Goal: Task Accomplishment & Management: Manage account settings

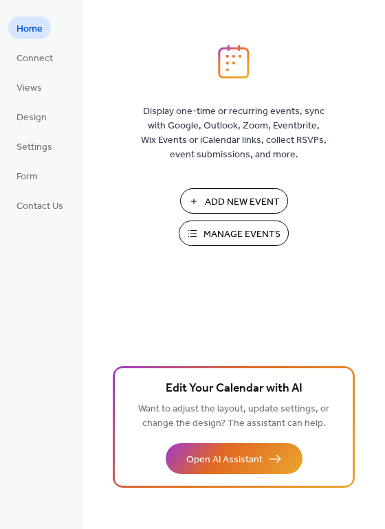
click at [214, 234] on span "Manage Events" at bounding box center [241, 235] width 77 height 14
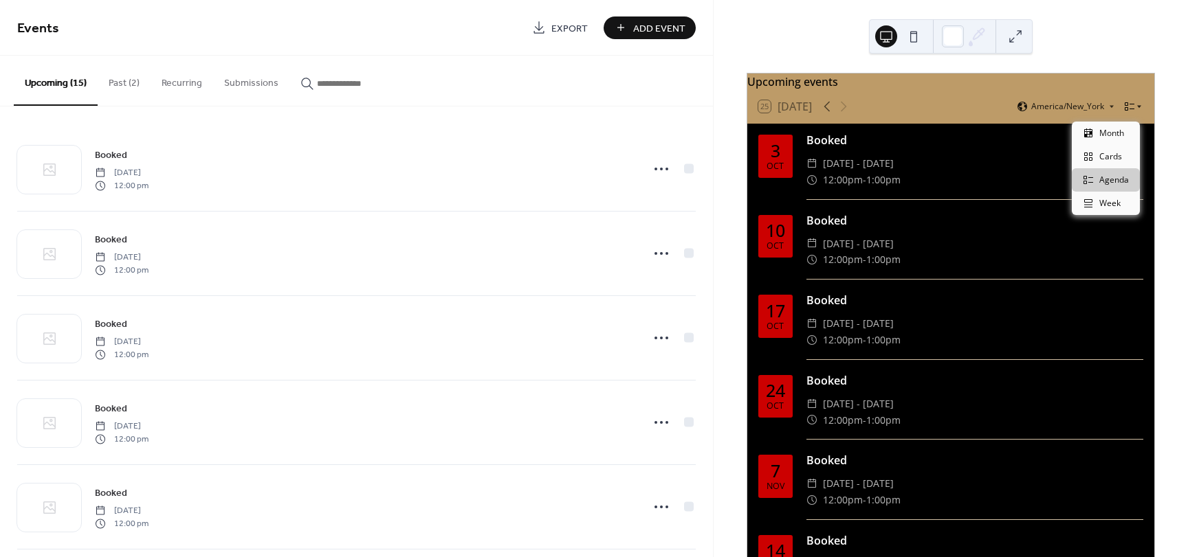
click at [1128, 111] on icon at bounding box center [1129, 106] width 11 height 11
click at [1118, 133] on span "Month" at bounding box center [1111, 133] width 25 height 12
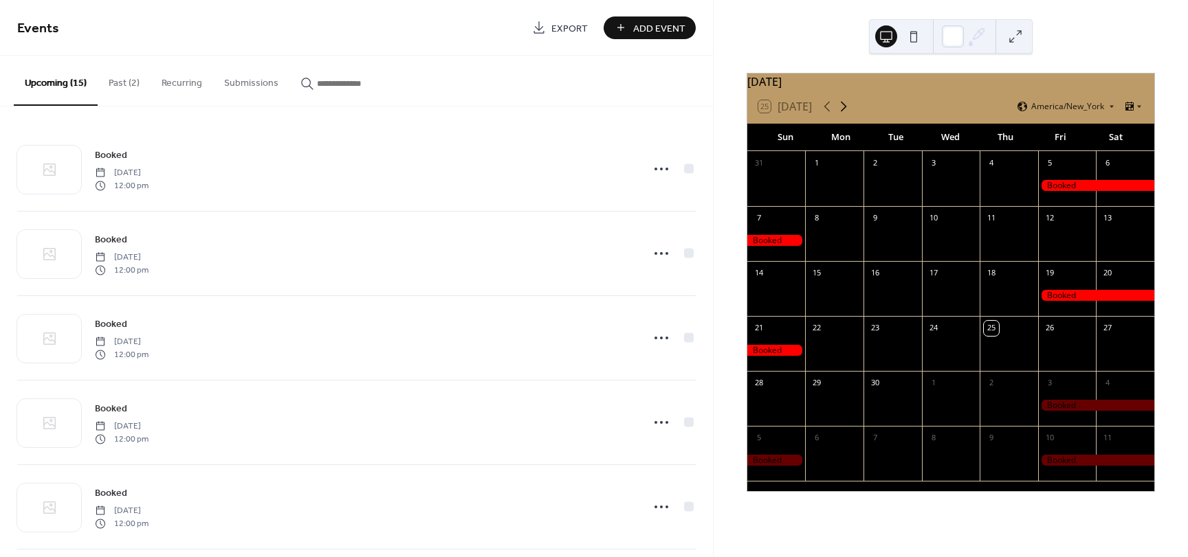
click at [839, 110] on icon at bounding box center [843, 106] width 16 height 16
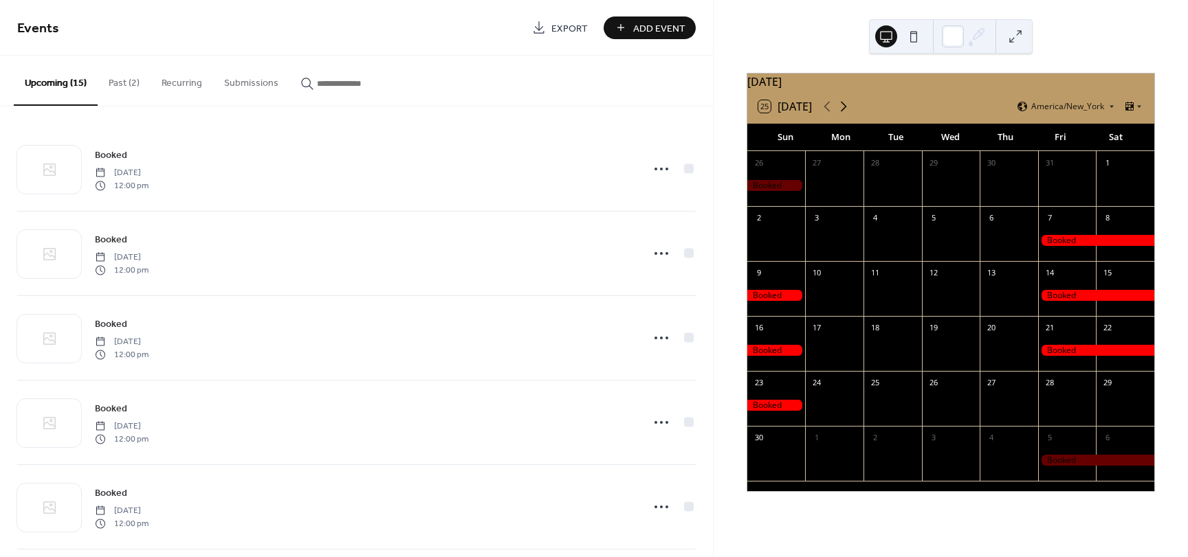
click at [839, 110] on icon at bounding box center [843, 106] width 16 height 16
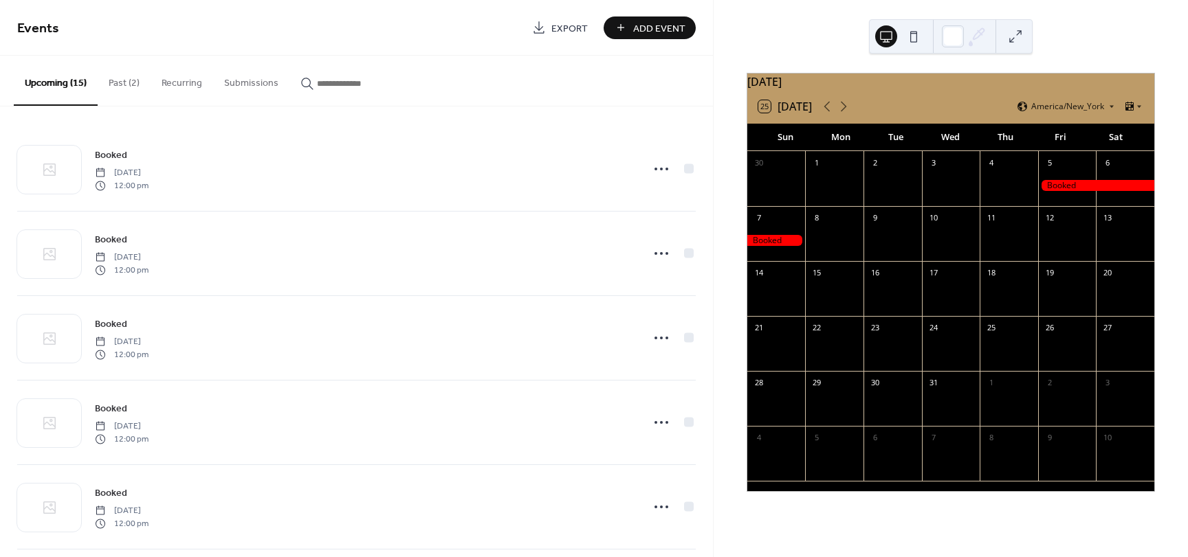
click at [839, 247] on div at bounding box center [834, 242] width 58 height 28
drag, startPoint x: 839, startPoint y: 247, endPoint x: 823, endPoint y: 243, distance: 16.3
click at [823, 243] on div at bounding box center [834, 242] width 58 height 28
click at [1024, 33] on button at bounding box center [1015, 36] width 22 height 22
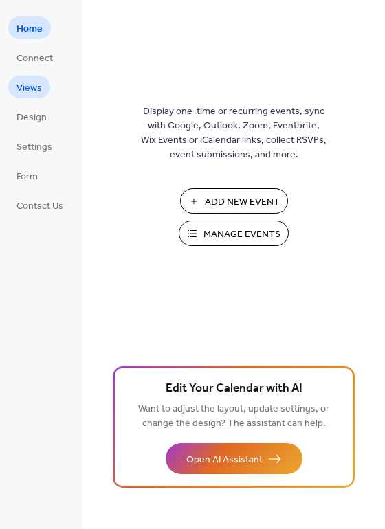
click at [31, 92] on span "Views" at bounding box center [28, 88] width 25 height 14
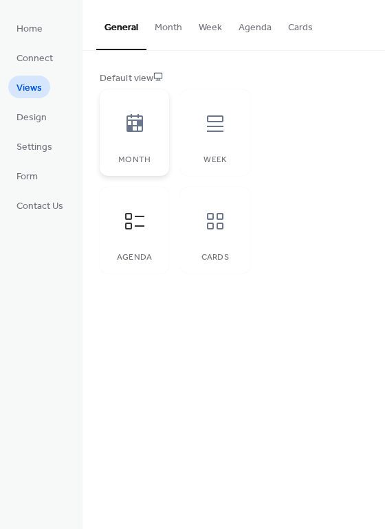
click at [137, 115] on icon at bounding box center [134, 123] width 16 height 18
click at [153, 115] on div at bounding box center [134, 123] width 41 height 41
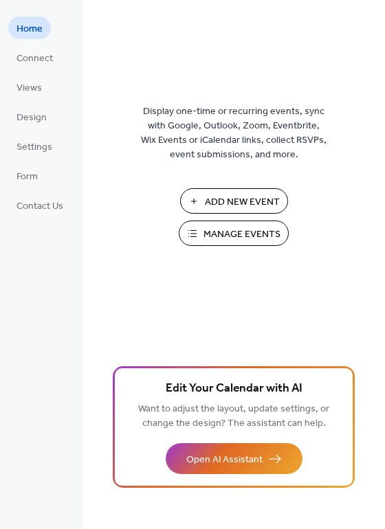
click at [33, 104] on ul "Home Connect Views Design Settings Form Contact Us" at bounding box center [39, 116] width 63 height 200
click at [25, 93] on span "Views" at bounding box center [28, 88] width 25 height 14
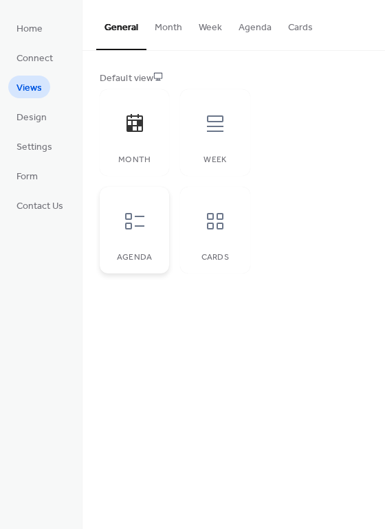
click at [133, 225] on icon at bounding box center [135, 221] width 22 height 22
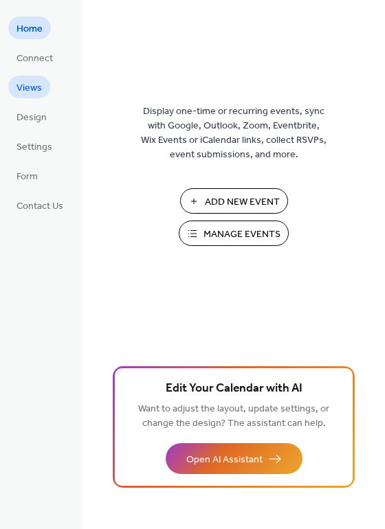
click at [42, 85] on link "Views" at bounding box center [29, 87] width 42 height 23
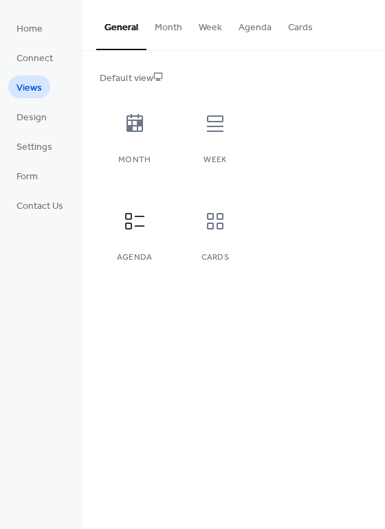
click at [133, 32] on button "General" at bounding box center [121, 25] width 50 height 50
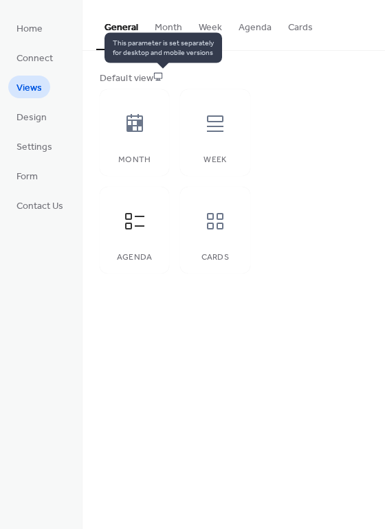
click at [162, 77] on icon at bounding box center [158, 76] width 10 height 10
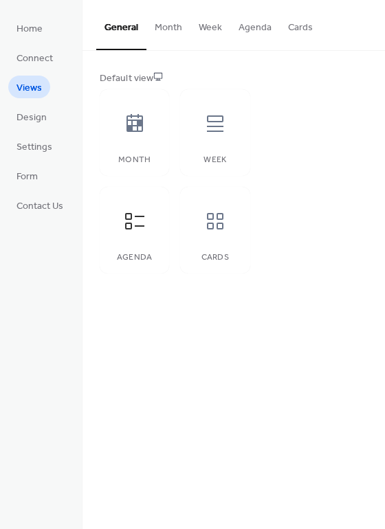
click at [138, 77] on div "Default view" at bounding box center [232, 78] width 265 height 14
click at [127, 117] on icon at bounding box center [134, 123] width 16 height 18
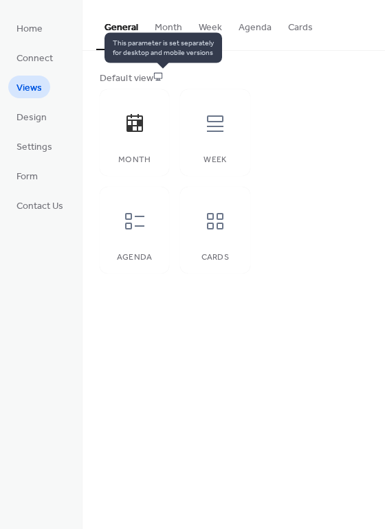
click at [159, 75] on icon at bounding box center [158, 76] width 10 height 10
click at [163, 74] on icon at bounding box center [158, 76] width 10 height 10
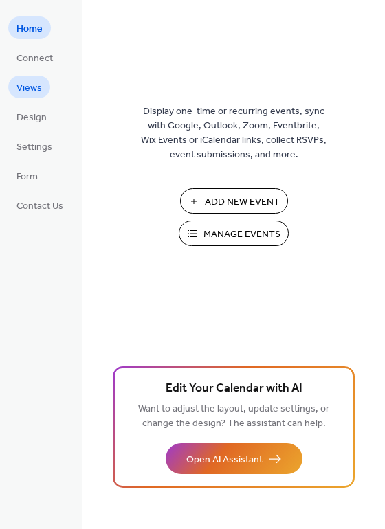
click at [29, 93] on span "Views" at bounding box center [28, 88] width 25 height 14
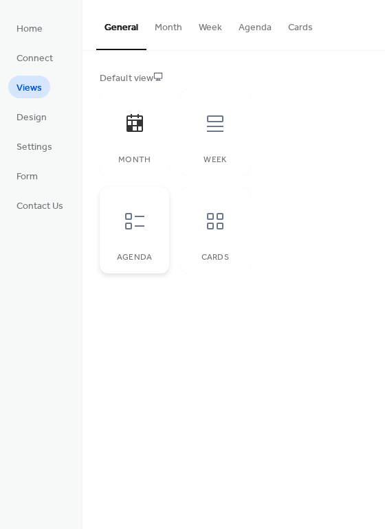
click at [161, 228] on div "Agenda" at bounding box center [134, 230] width 69 height 87
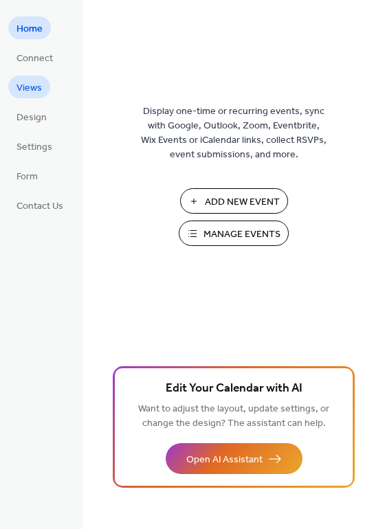
click at [23, 93] on span "Views" at bounding box center [28, 88] width 25 height 14
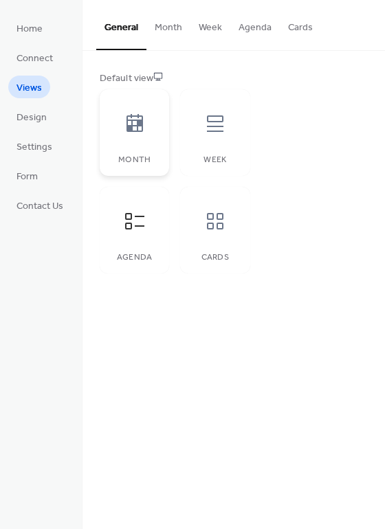
click at [152, 146] on div "Month" at bounding box center [134, 132] width 69 height 87
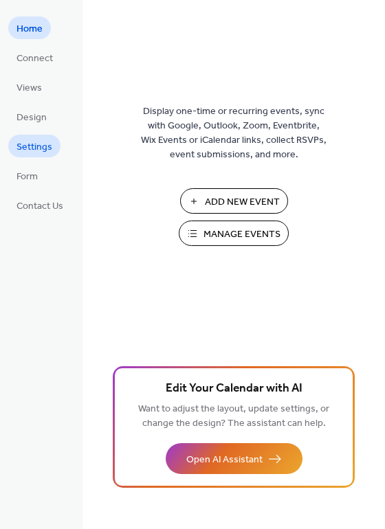
click at [44, 135] on link "Settings" at bounding box center [34, 146] width 52 height 23
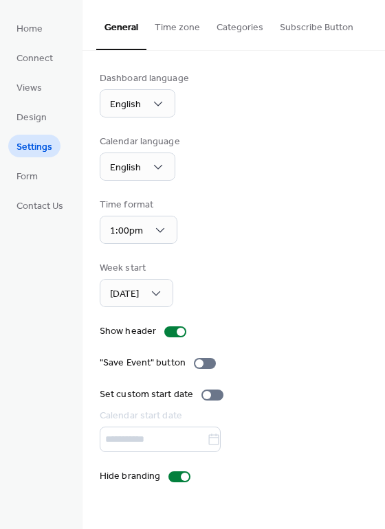
click at [165, 38] on button "Time zone" at bounding box center [177, 24] width 62 height 49
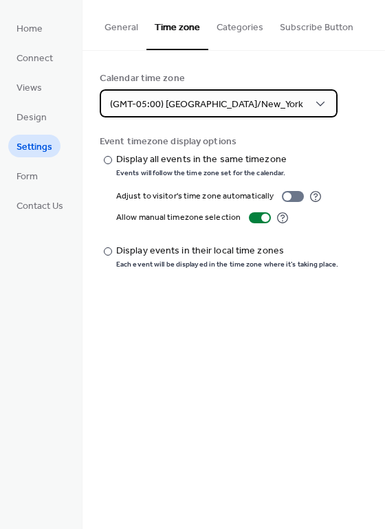
click at [270, 101] on div "(GMT-05:00) America/New_York" at bounding box center [219, 103] width 238 height 28
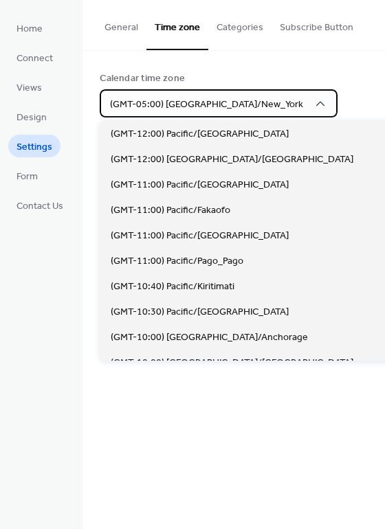
scroll to position [1144, 0]
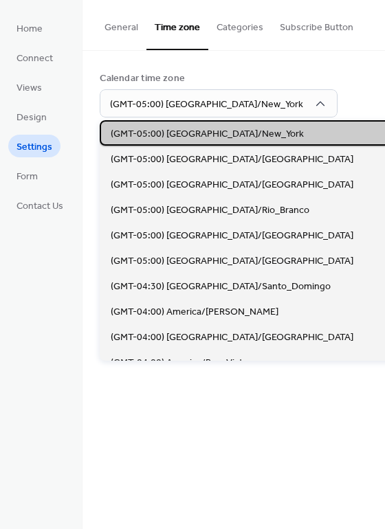
click at [232, 137] on span "(GMT-05:00) America/New_York" at bounding box center [207, 134] width 193 height 14
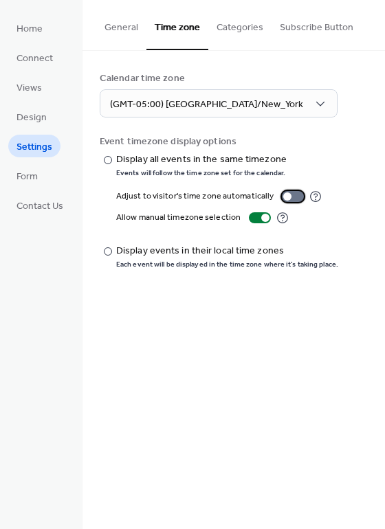
click at [287, 194] on div at bounding box center [287, 196] width 8 height 8
click at [255, 216] on div at bounding box center [260, 217] width 22 height 11
click at [165, 160] on div "Display all events in the same timezone" at bounding box center [201, 160] width 170 height 14
click at [231, 32] on button "Categories" at bounding box center [239, 24] width 63 height 49
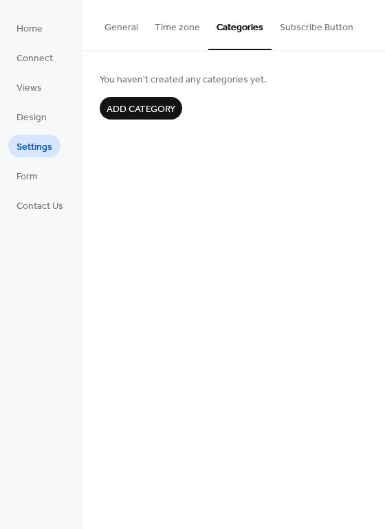
click at [111, 26] on button "General" at bounding box center [121, 24] width 50 height 49
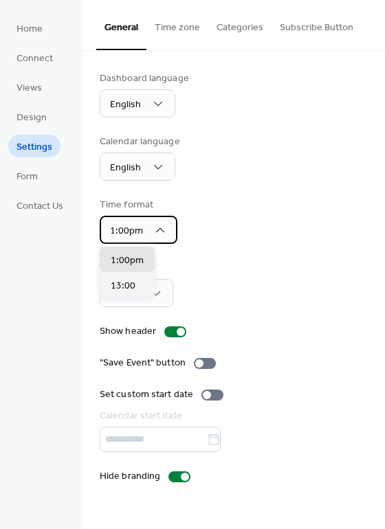
click at [153, 233] on icon at bounding box center [160, 230] width 14 height 14
click at [288, 225] on div "Time format 1:00pm" at bounding box center [234, 221] width 268 height 46
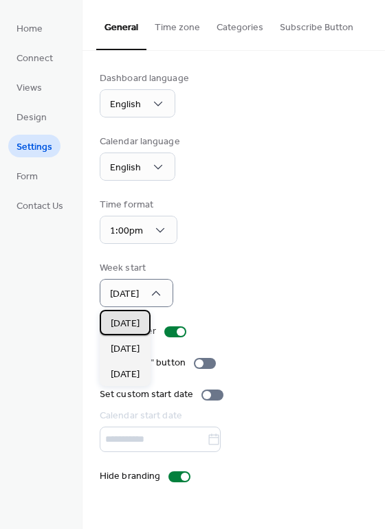
click at [142, 322] on div "Sunday" at bounding box center [125, 322] width 51 height 25
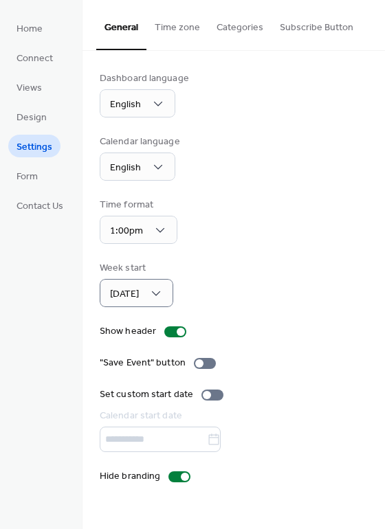
click at [170, 36] on button "Time zone" at bounding box center [177, 24] width 62 height 49
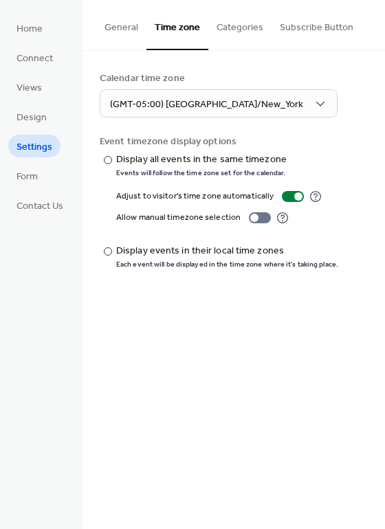
click at [206, 82] on div "Calendar time zone" at bounding box center [232, 78] width 265 height 14
click at [212, 93] on div "Calendar time zone (GMT-05:00) America/New_York" at bounding box center [234, 94] width 268 height 46
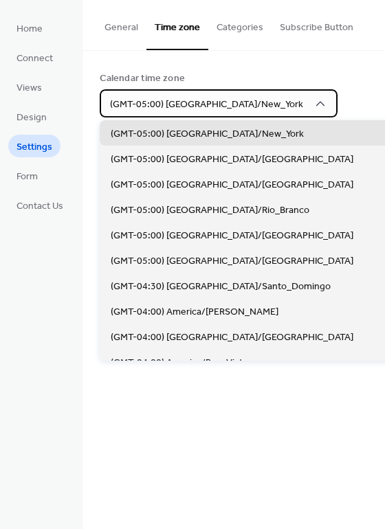
click at [212, 93] on div "(GMT-05:00) America/New_York" at bounding box center [219, 103] width 238 height 28
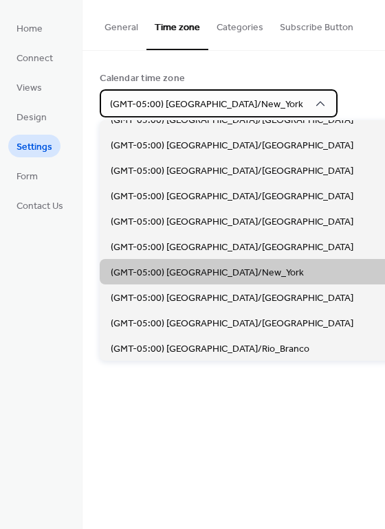
scroll to position [1007, 0]
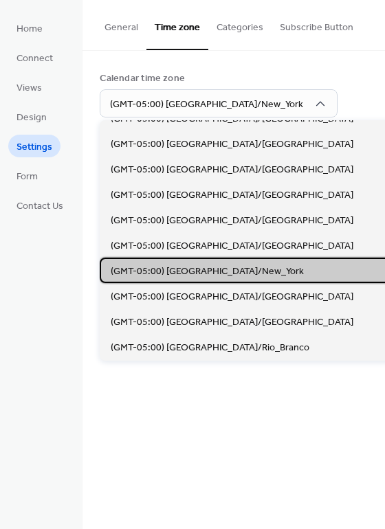
click at [258, 268] on div "(GMT-05:00) America/New_York" at bounding box center [264, 270] width 328 height 25
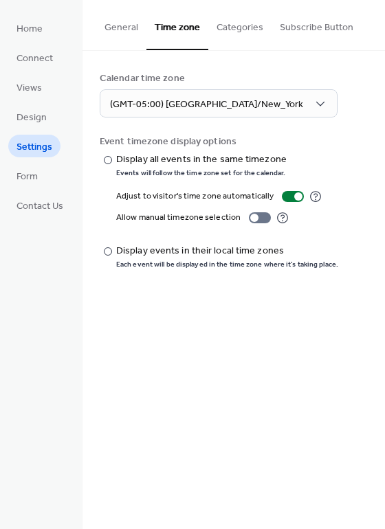
click at [36, 69] on ul "Home Connect Views Design Settings Form Contact Us" at bounding box center [39, 116] width 63 height 200
click at [42, 79] on link "Views" at bounding box center [29, 87] width 42 height 23
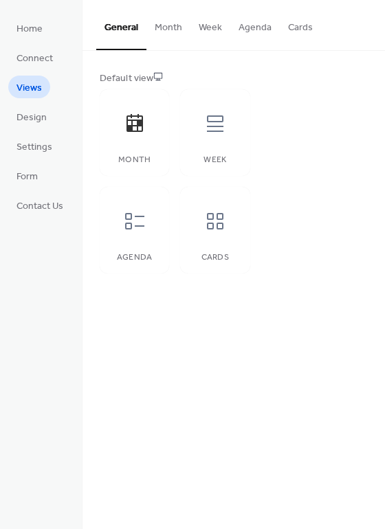
click at [171, 36] on button "Month" at bounding box center [168, 24] width 44 height 49
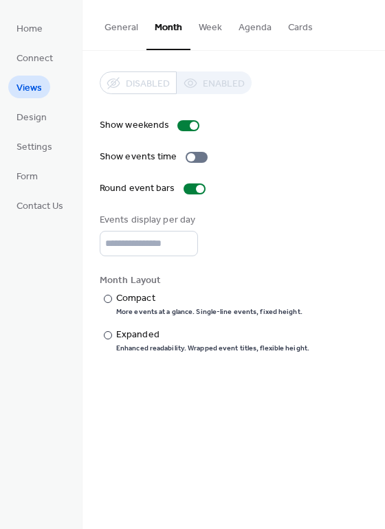
click at [212, 29] on button "Week" at bounding box center [210, 24] width 40 height 49
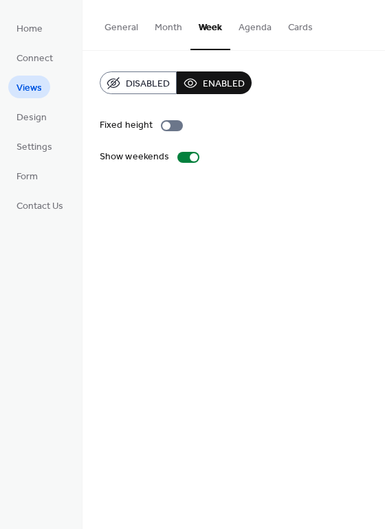
click at [251, 27] on button "Agenda" at bounding box center [254, 24] width 49 height 49
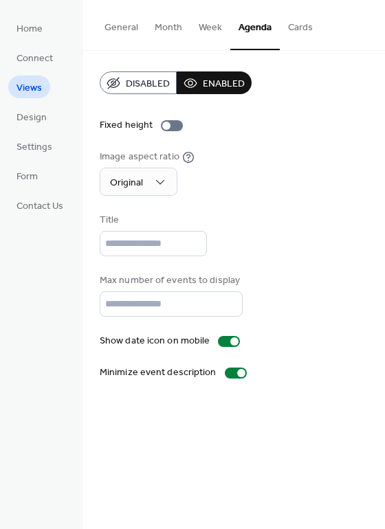
click at [217, 28] on button "Week" at bounding box center [210, 24] width 40 height 49
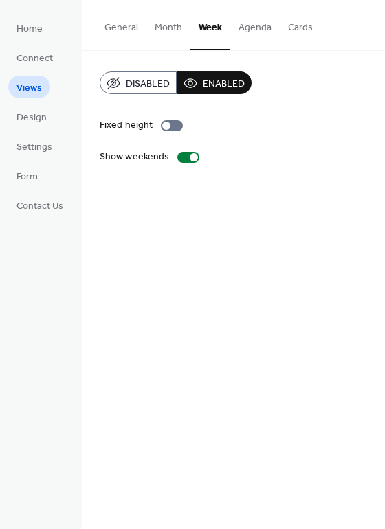
click at [160, 91] on span "Disabled" at bounding box center [148, 84] width 44 height 14
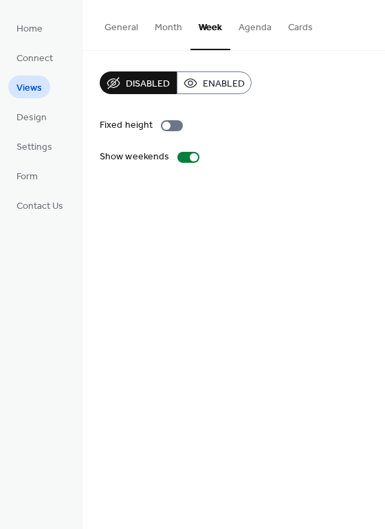
click at [154, 15] on button "Month" at bounding box center [168, 24] width 44 height 49
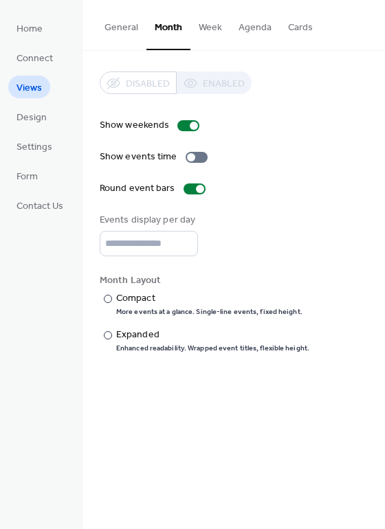
click at [201, 83] on div "Disabled Enabled" at bounding box center [176, 82] width 152 height 23
click at [254, 29] on button "Agenda" at bounding box center [254, 24] width 49 height 49
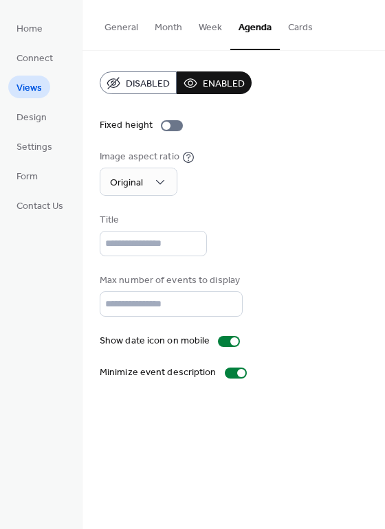
click at [167, 83] on span "Disabled" at bounding box center [148, 84] width 44 height 14
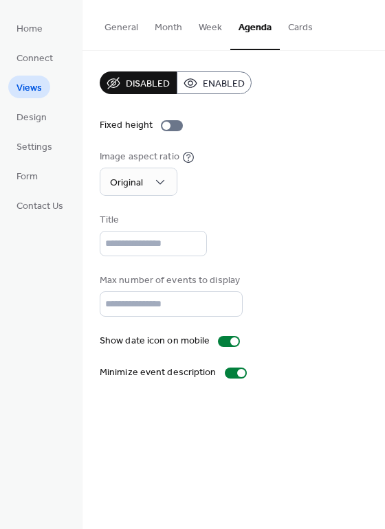
click at [291, 43] on button "Cards" at bounding box center [300, 24] width 41 height 49
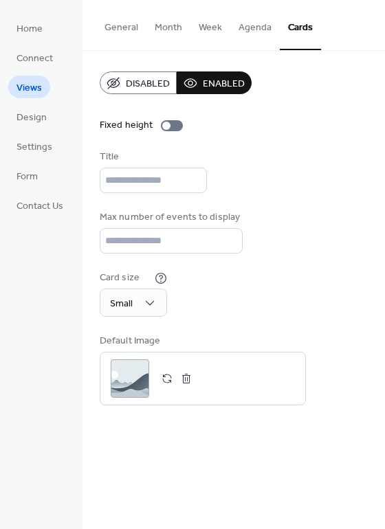
click at [146, 78] on span "Disabled" at bounding box center [148, 84] width 44 height 14
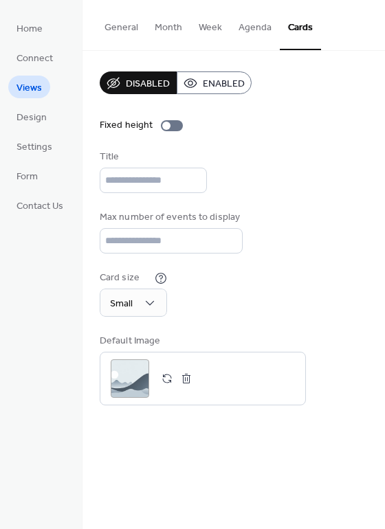
click at [246, 36] on button "Agenda" at bounding box center [254, 24] width 49 height 49
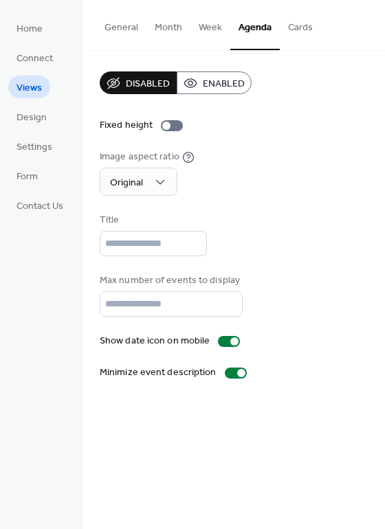
click at [231, 78] on span "Enabled" at bounding box center [224, 84] width 42 height 14
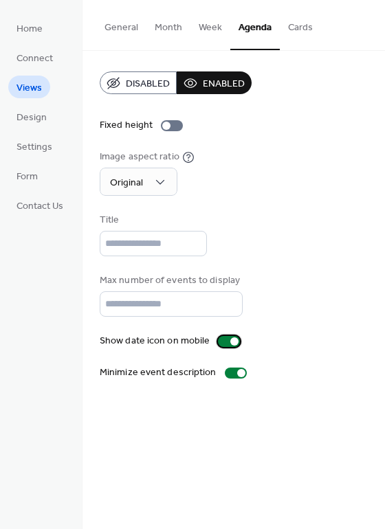
click at [221, 342] on div at bounding box center [229, 341] width 22 height 11
click at [222, 342] on div at bounding box center [223, 341] width 8 height 8
click at [148, 32] on button "Month" at bounding box center [168, 24] width 44 height 49
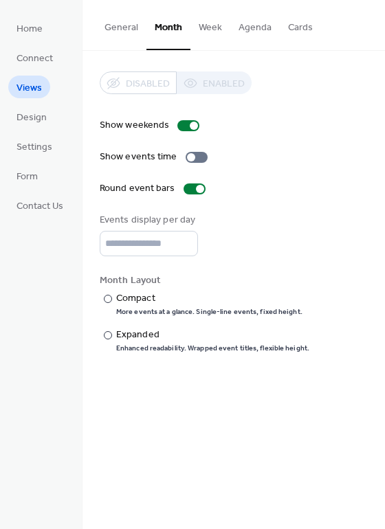
click at [127, 27] on button "General" at bounding box center [121, 24] width 50 height 49
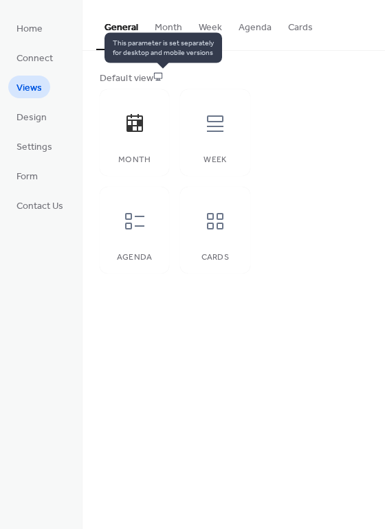
click at [162, 73] on icon at bounding box center [158, 77] width 8 height 8
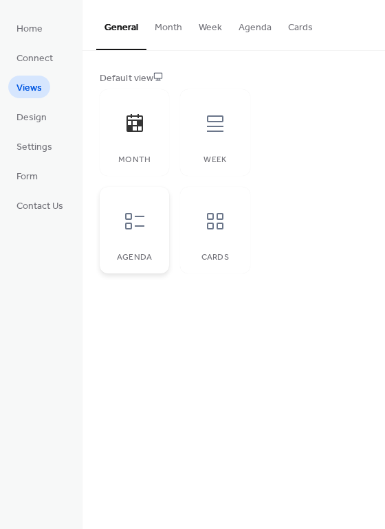
click at [160, 215] on div "Agenda" at bounding box center [134, 230] width 69 height 87
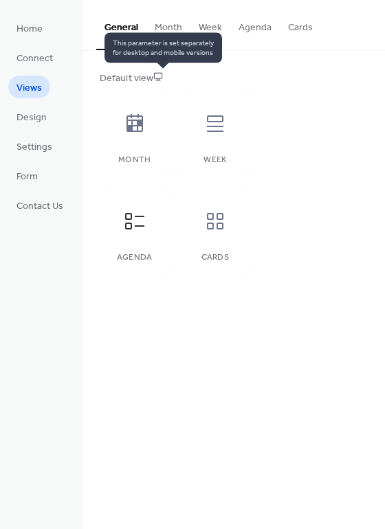
click at [160, 73] on icon at bounding box center [158, 77] width 8 height 8
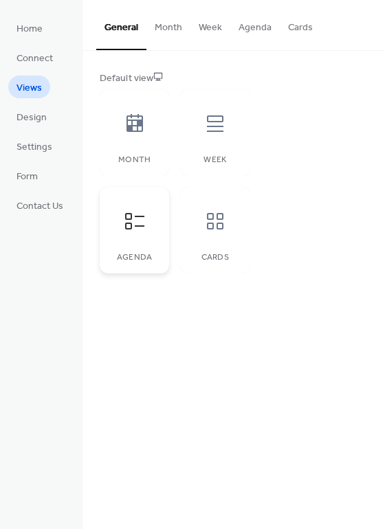
drag, startPoint x: 142, startPoint y: 223, endPoint x: 122, endPoint y: 215, distance: 21.6
click at [122, 215] on div at bounding box center [134, 221] width 41 height 41
click at [123, 215] on div at bounding box center [134, 221] width 41 height 41
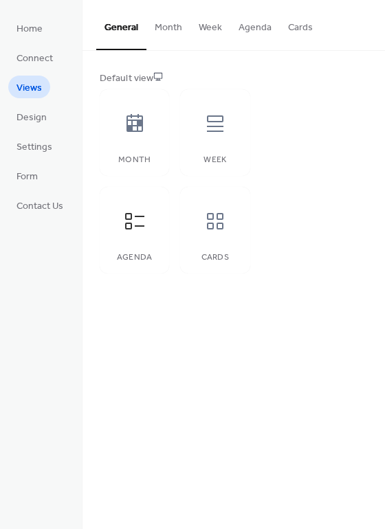
click at [162, 344] on div "General Month Week Agenda Cards Default view Month Week Agenda Cards Disabled E…" at bounding box center [233, 264] width 302 height 529
click at [37, 25] on span "Home" at bounding box center [29, 29] width 26 height 14
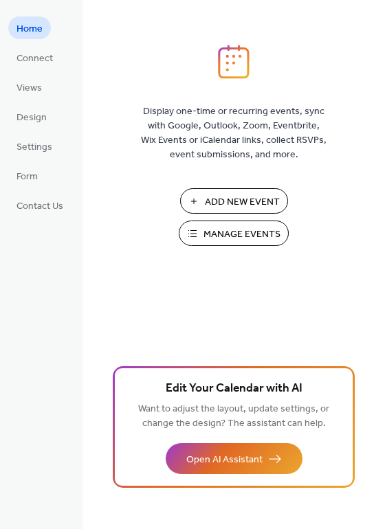
click at [225, 223] on button "Manage Events" at bounding box center [234, 233] width 110 height 25
click at [30, 93] on span "Views" at bounding box center [28, 88] width 25 height 14
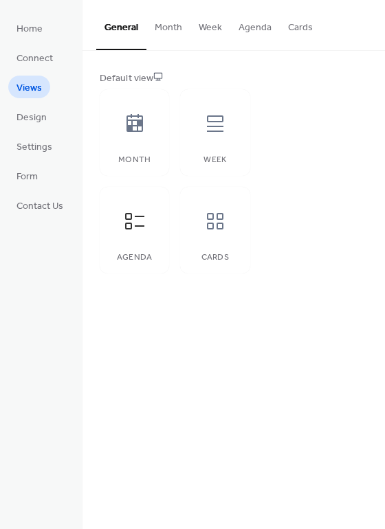
click at [170, 14] on button "Month" at bounding box center [168, 24] width 44 height 49
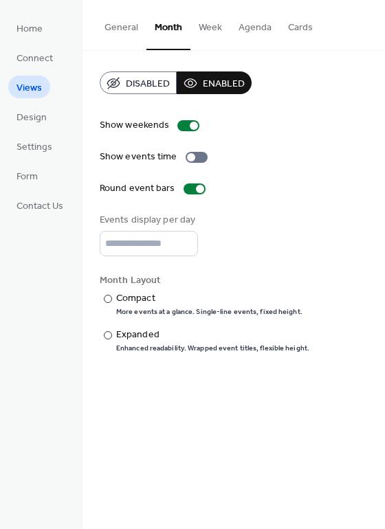
click at [142, 85] on span "Disabled" at bounding box center [148, 84] width 44 height 14
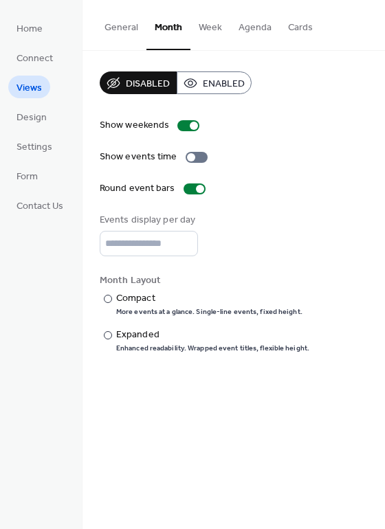
click at [221, 30] on button "Week" at bounding box center [210, 24] width 40 height 49
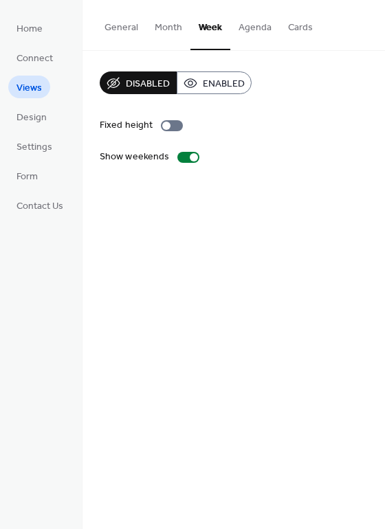
click at [241, 32] on button "Agenda" at bounding box center [254, 24] width 49 height 49
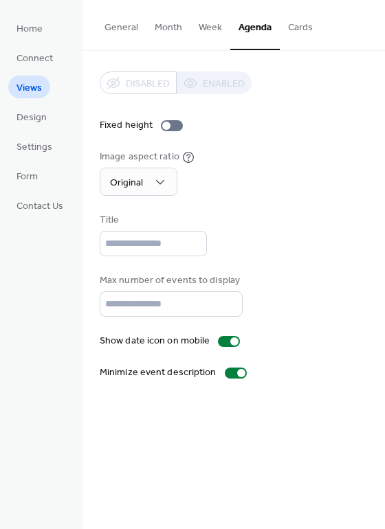
click at [296, 37] on button "Cards" at bounding box center [300, 24] width 41 height 49
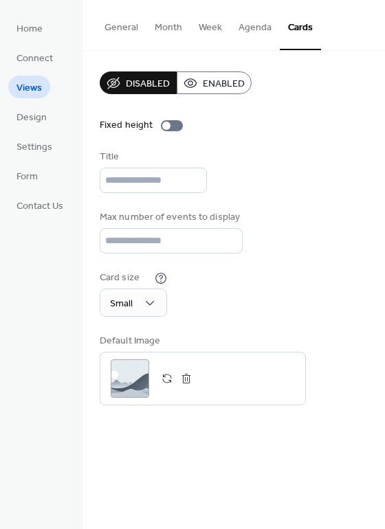
click at [134, 28] on button "General" at bounding box center [121, 24] width 50 height 49
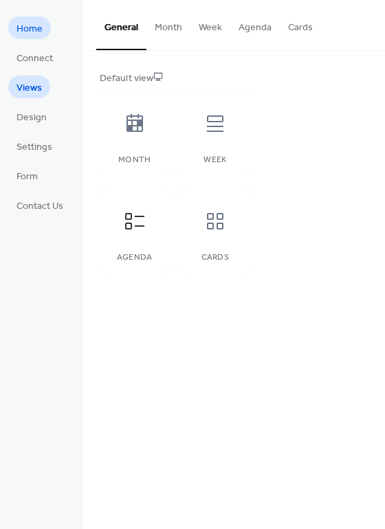
click at [44, 29] on link "Home" at bounding box center [29, 27] width 43 height 23
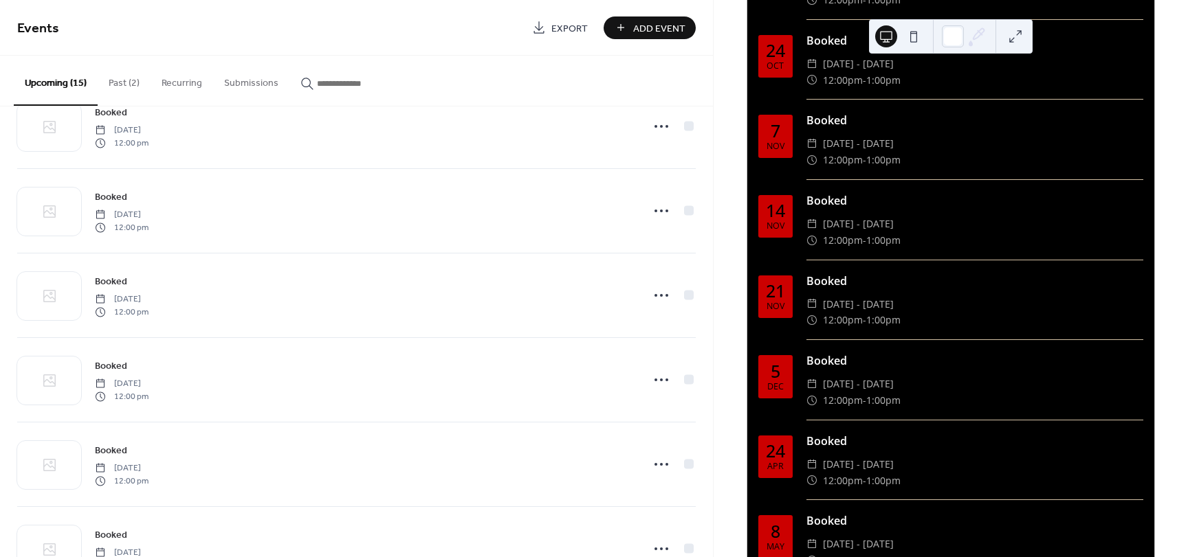
scroll to position [344, 0]
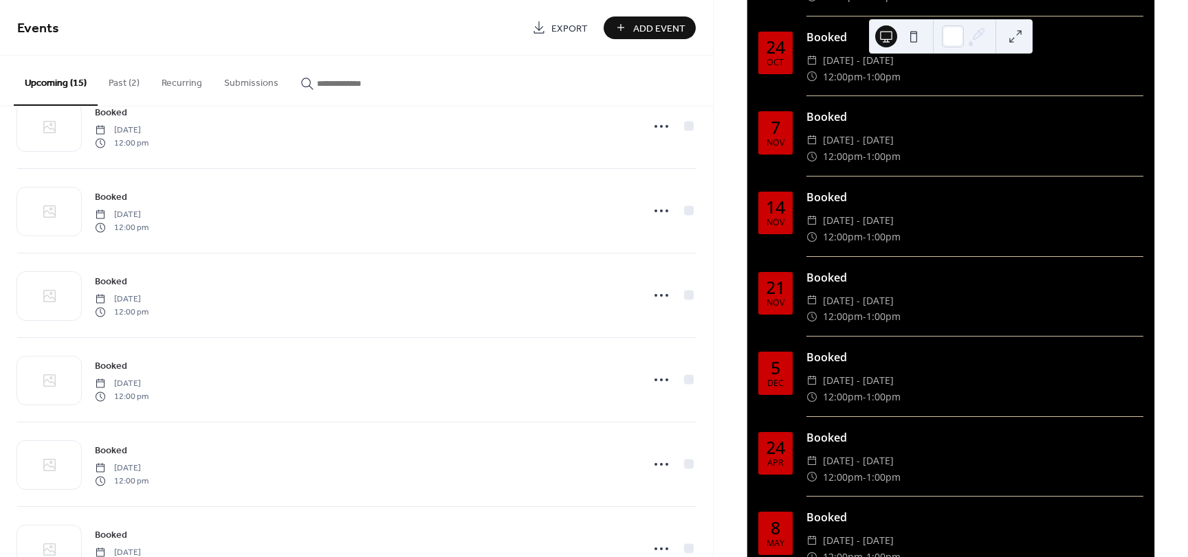
click at [776, 377] on div "5" at bounding box center [776, 367] width 10 height 17
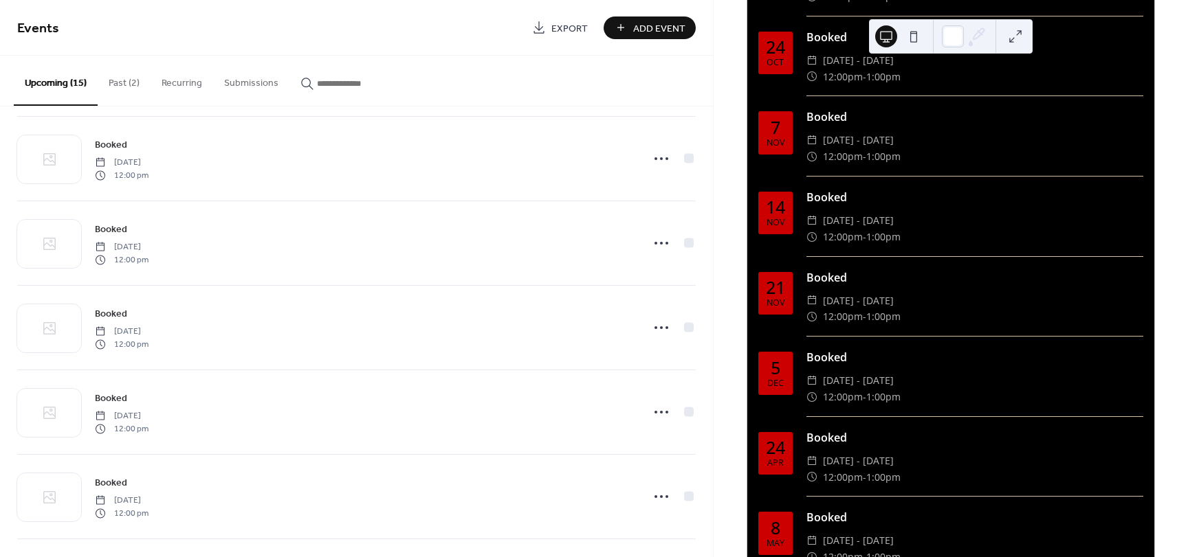
scroll to position [514, 0]
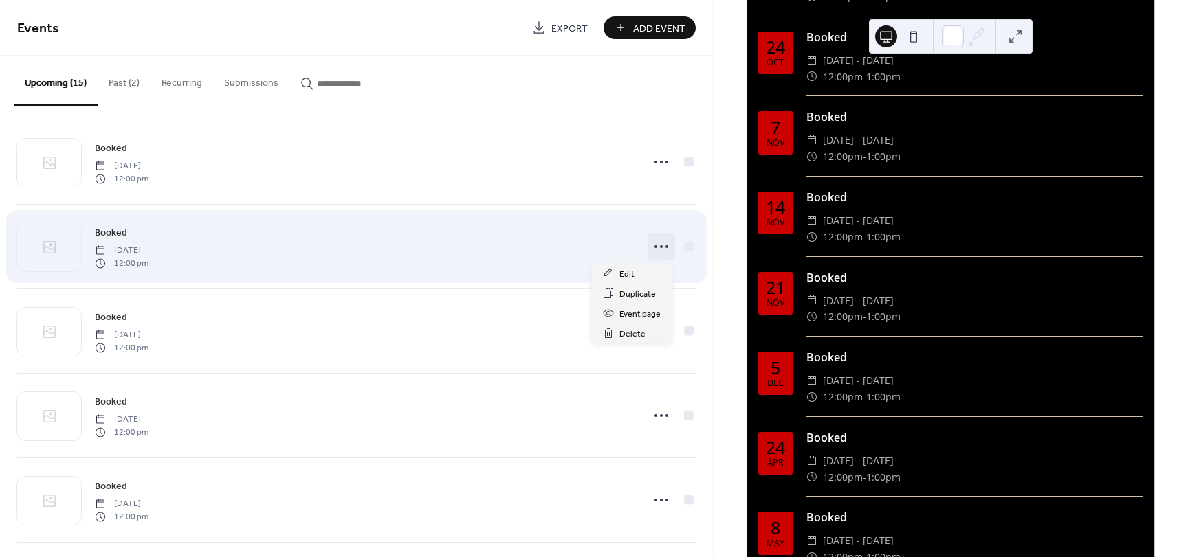
click at [657, 249] on icon at bounding box center [661, 247] width 22 height 22
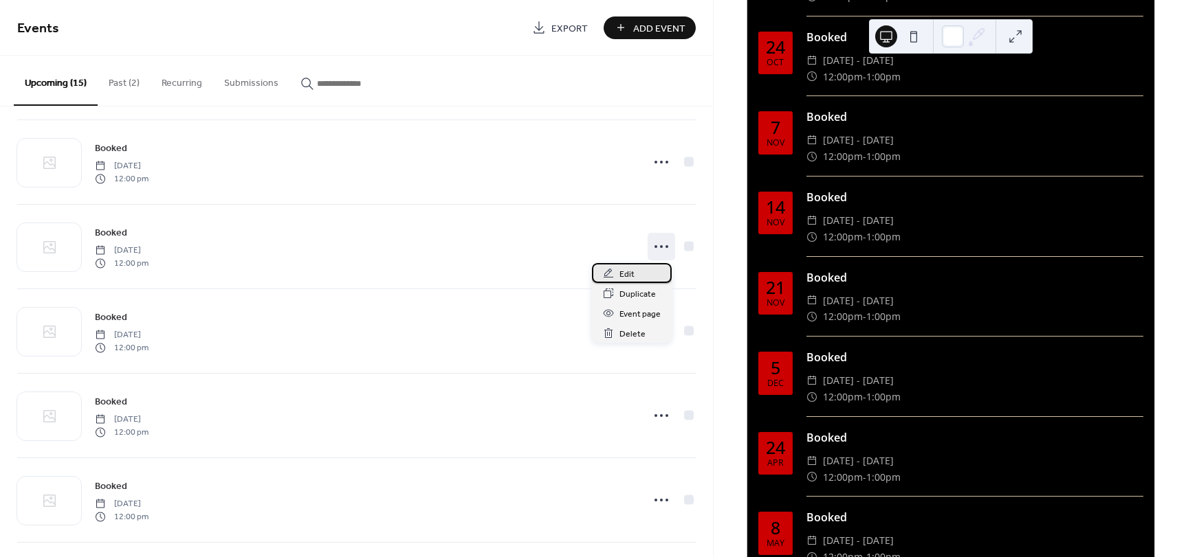
click at [625, 278] on span "Edit" at bounding box center [626, 274] width 15 height 14
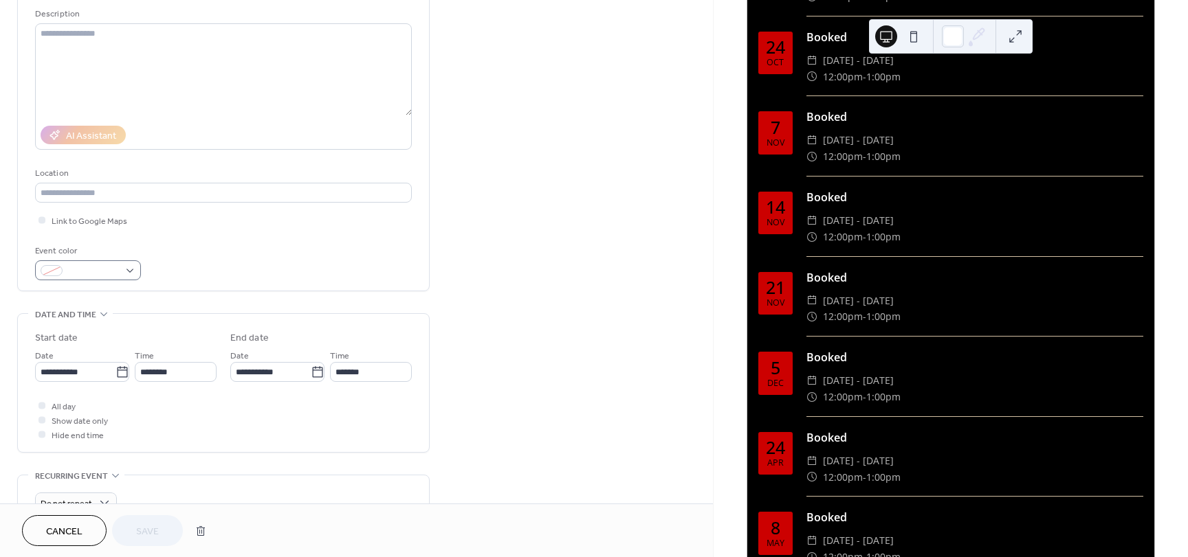
scroll to position [137, 0]
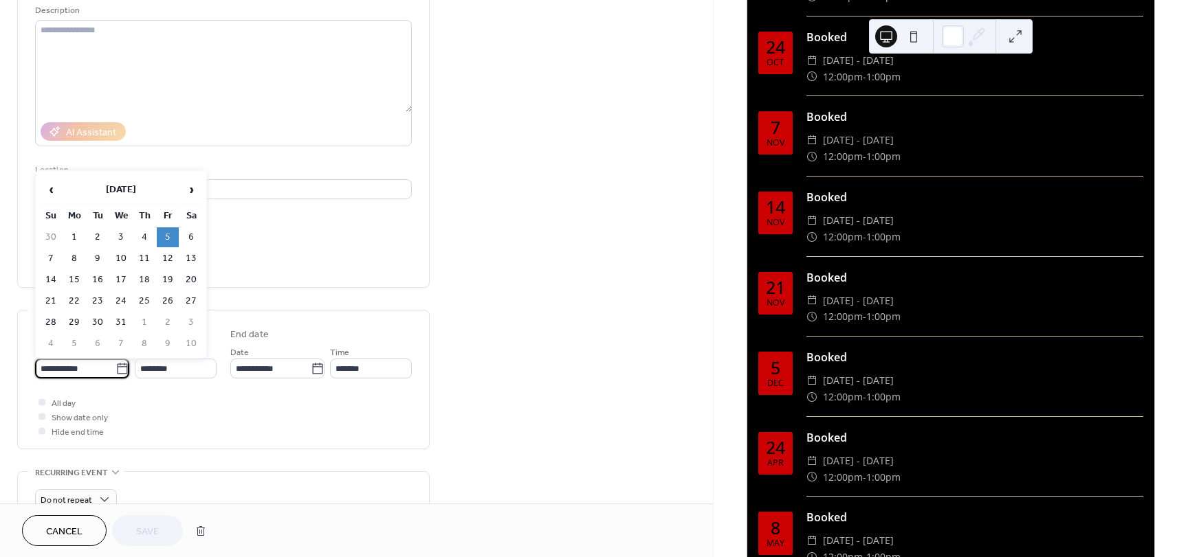
click at [100, 365] on input "**********" at bounding box center [75, 369] width 80 height 20
click at [169, 234] on td "5" at bounding box center [168, 238] width 22 height 20
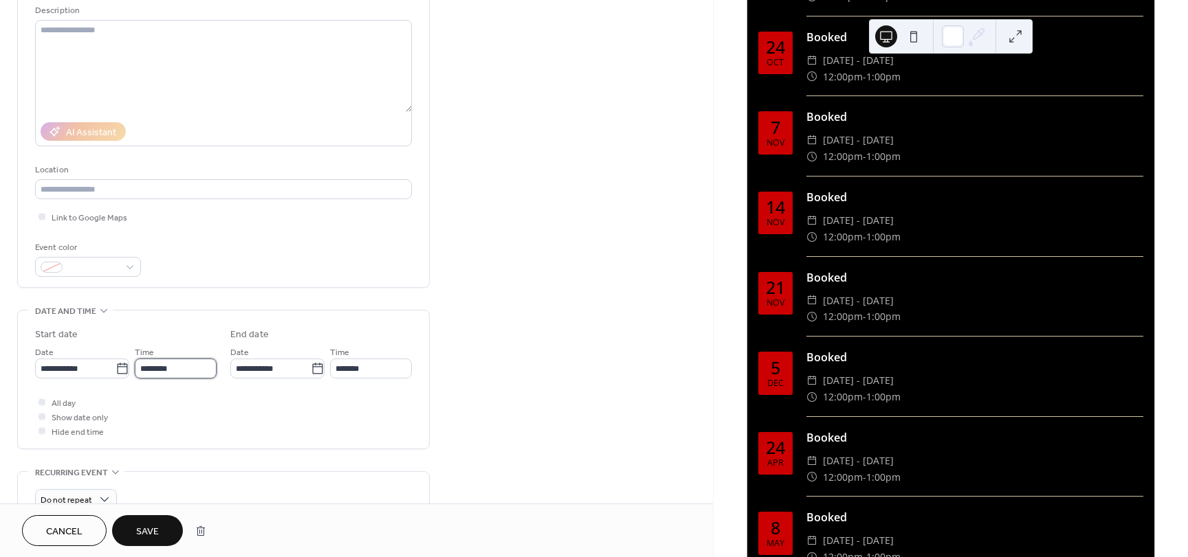
click at [171, 366] on input "********" at bounding box center [176, 369] width 82 height 20
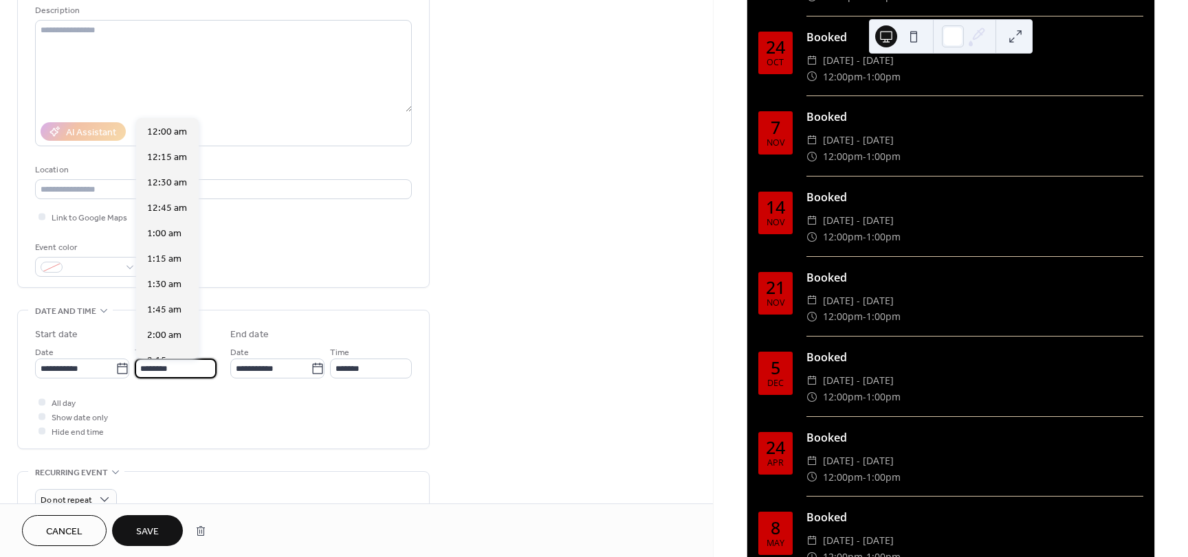
scroll to position [1221, 0]
click at [164, 138] on span "12:00 pm" at bounding box center [167, 132] width 41 height 14
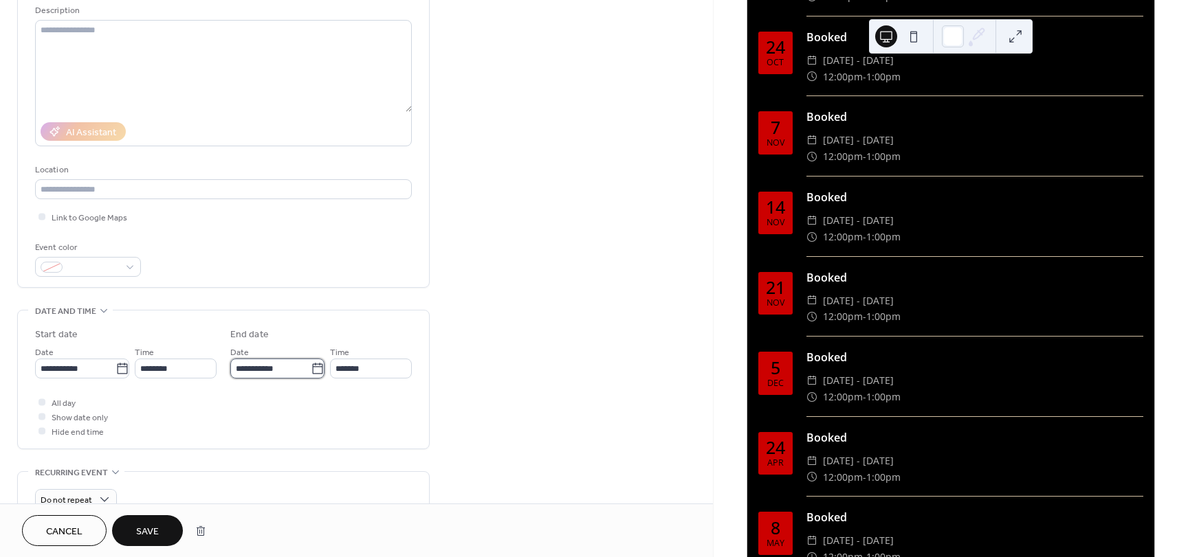
click at [301, 371] on input "**********" at bounding box center [270, 369] width 80 height 20
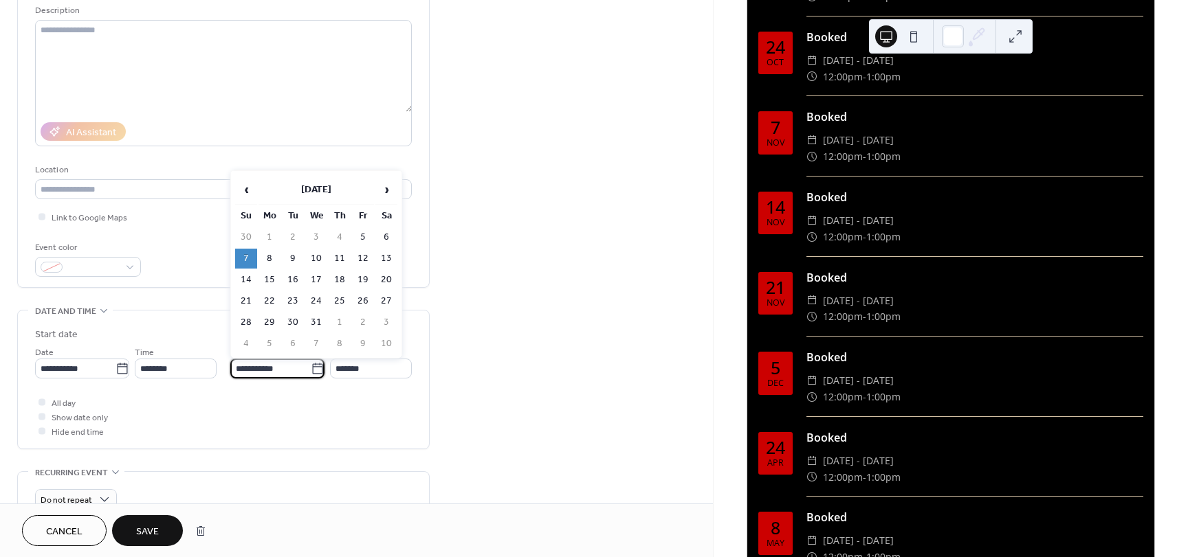
click at [240, 259] on td "7" at bounding box center [246, 259] width 22 height 20
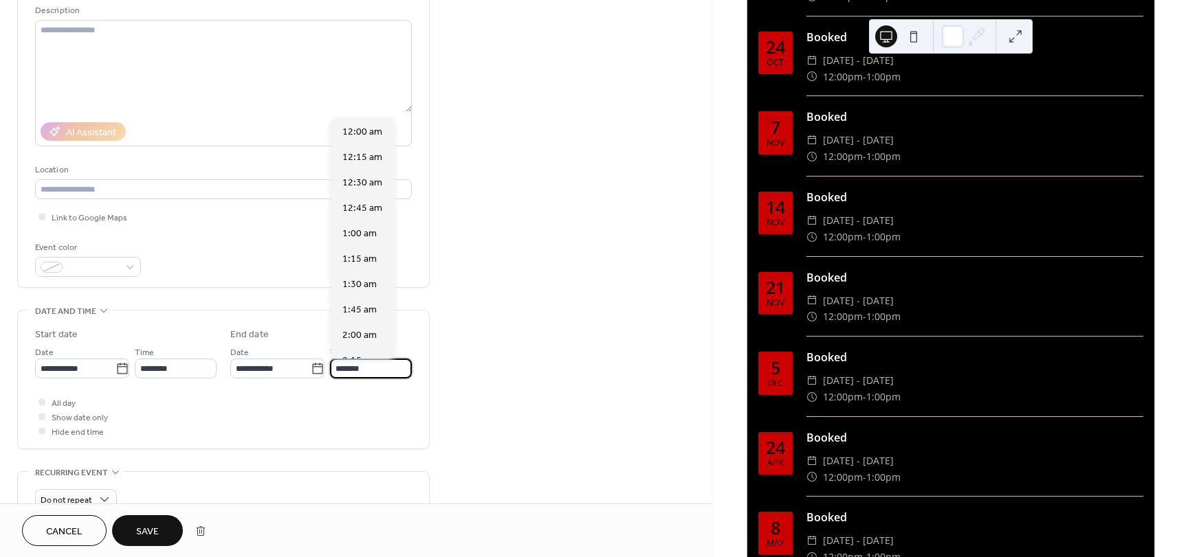
click at [346, 368] on input "*******" at bounding box center [371, 369] width 82 height 20
click at [359, 153] on span "1:15 pm" at bounding box center [359, 158] width 35 height 14
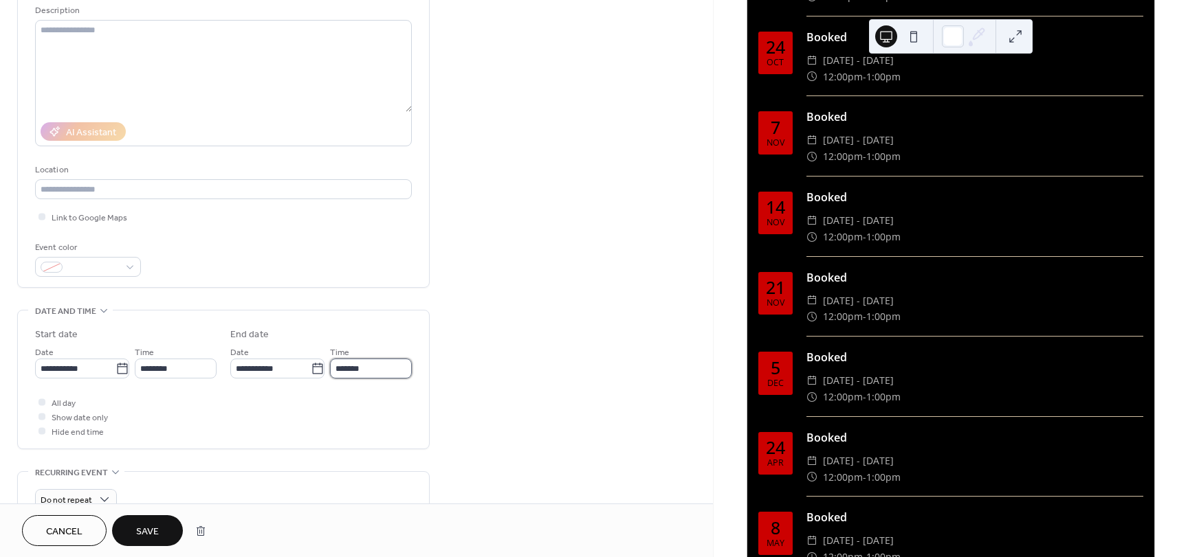
click at [357, 369] on input "*******" at bounding box center [371, 369] width 82 height 20
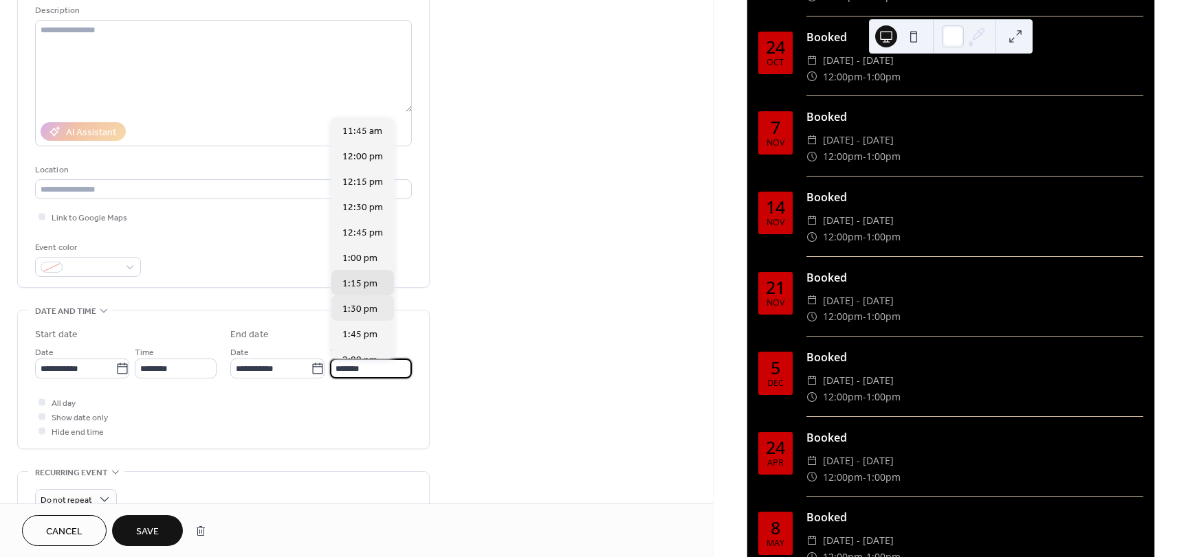
scroll to position [1210, 0]
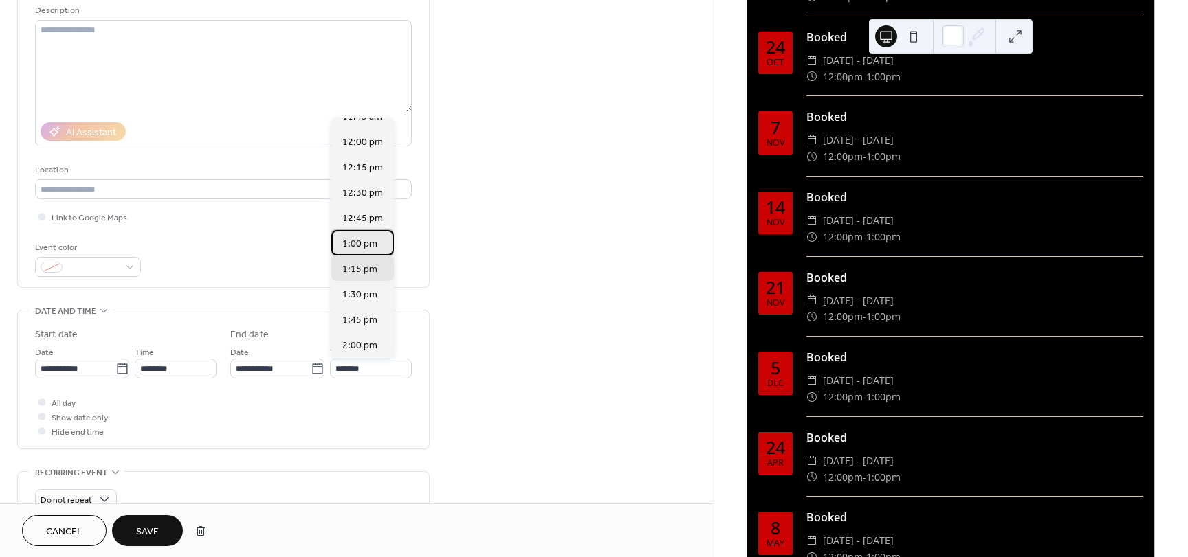
click at [372, 243] on span "1:00 pm" at bounding box center [359, 244] width 35 height 14
type input "*******"
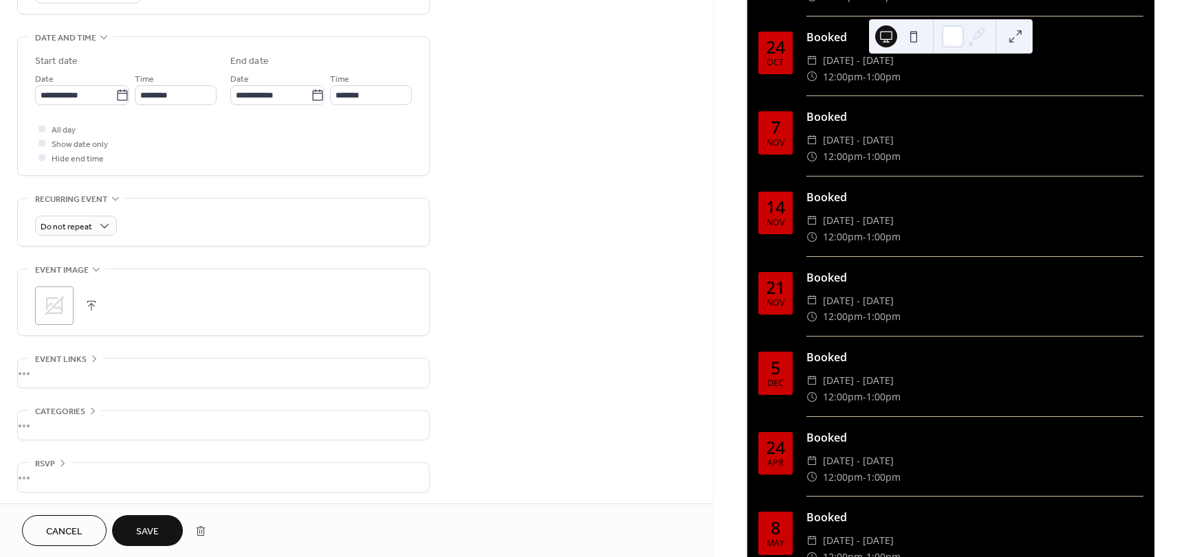
scroll to position [412, 0]
click at [91, 366] on div "•••" at bounding box center [223, 371] width 411 height 29
click at [91, 356] on icon at bounding box center [94, 357] width 7 height 4
click at [49, 478] on div "•••" at bounding box center [223, 475] width 411 height 29
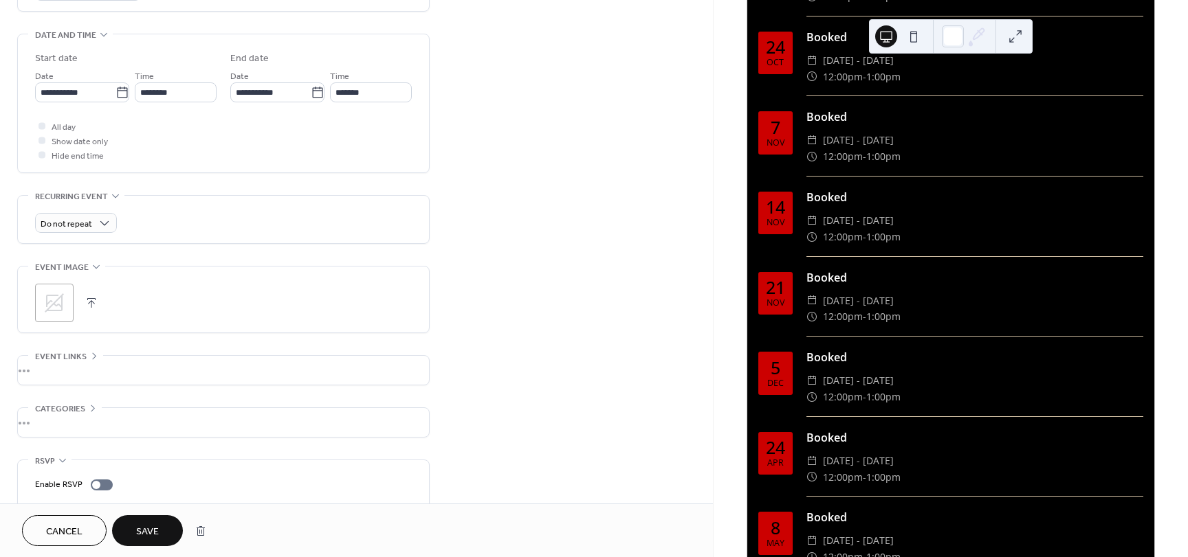
click at [69, 459] on div "RSVP" at bounding box center [49, 461] width 43 height 14
click at [100, 421] on div "•••" at bounding box center [223, 422] width 411 height 29
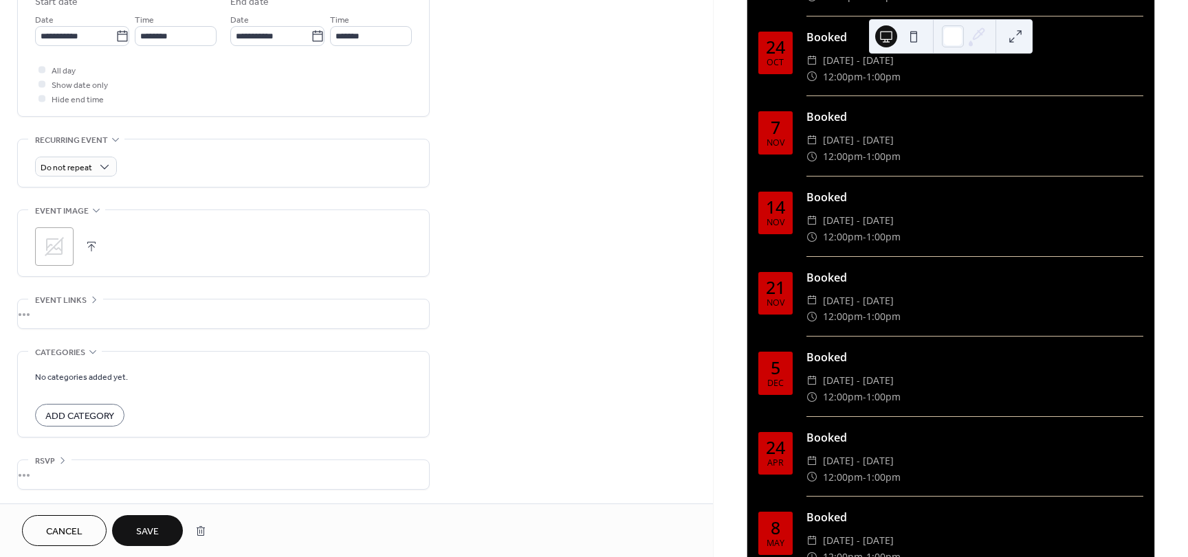
click at [85, 346] on div "Categories" at bounding box center [65, 352] width 74 height 14
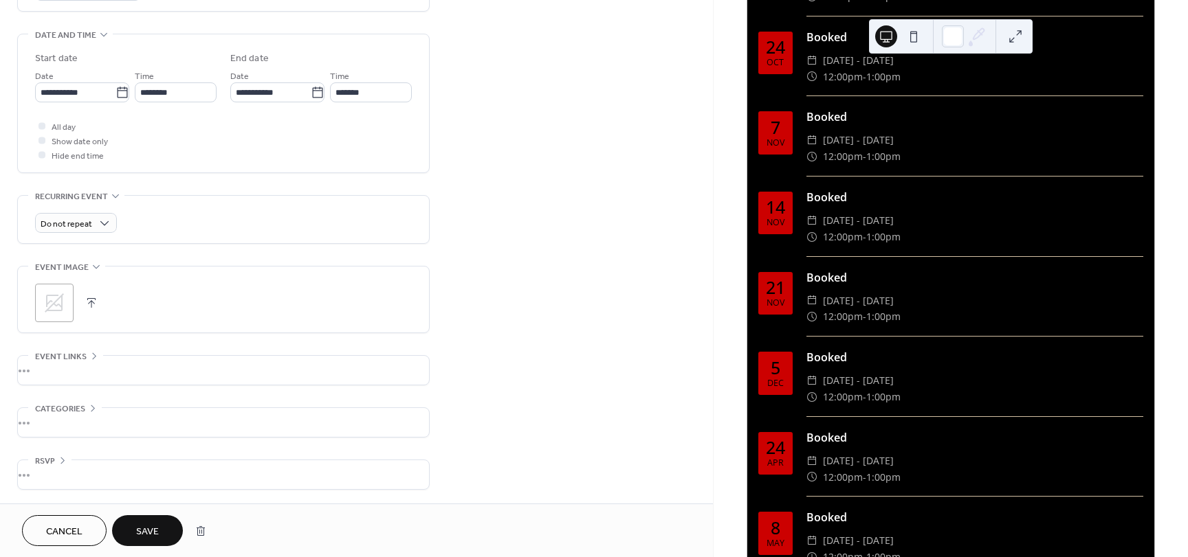
click at [155, 530] on span "Save" at bounding box center [147, 532] width 23 height 14
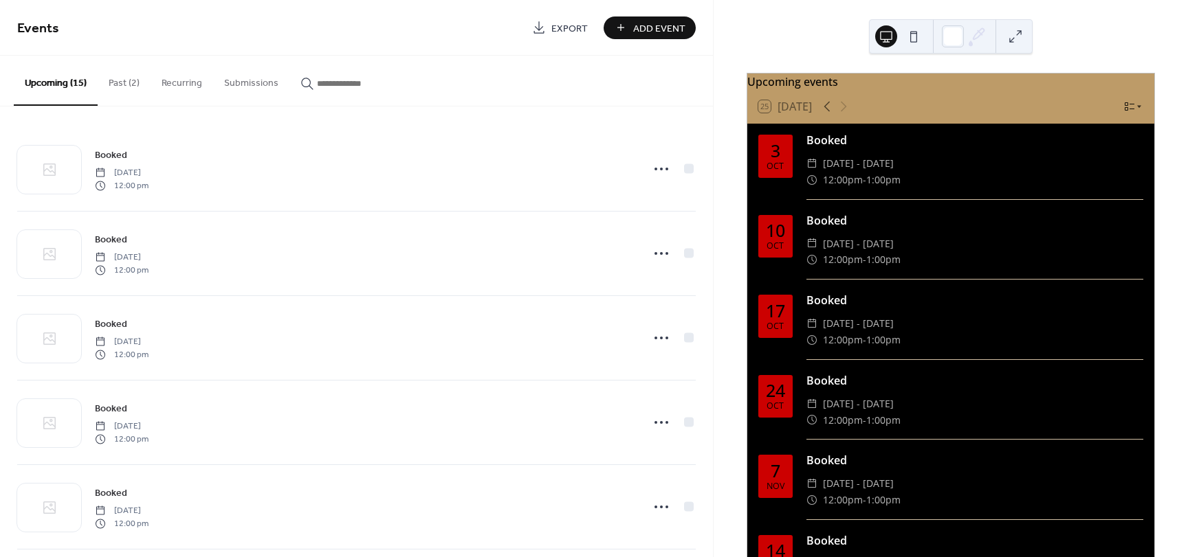
click at [1012, 36] on button at bounding box center [1015, 36] width 22 height 22
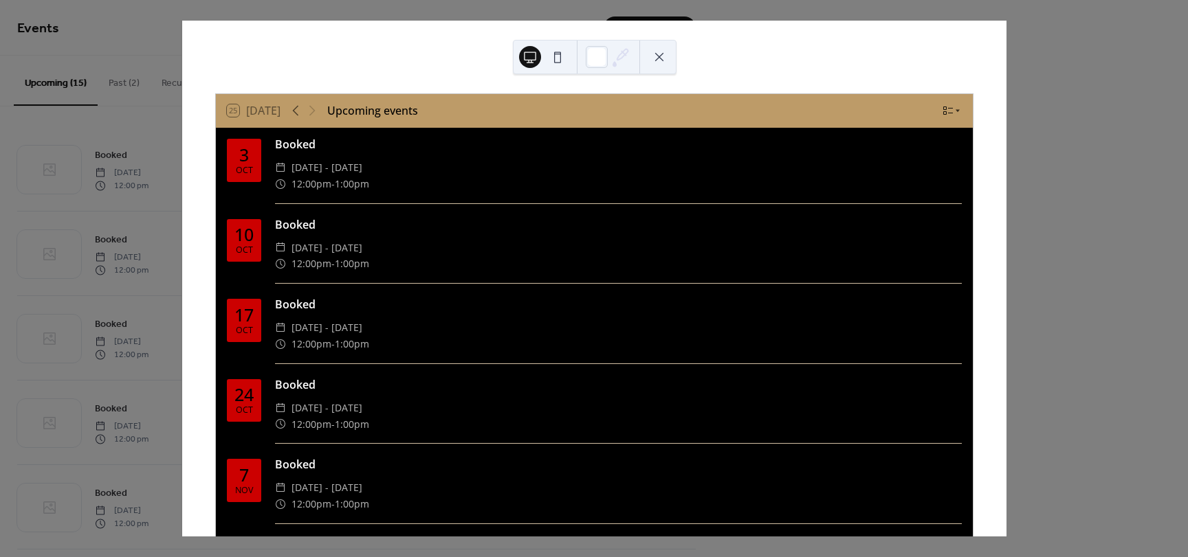
click at [658, 56] on button at bounding box center [659, 57] width 22 height 22
